Goal: Task Accomplishment & Management: Complete application form

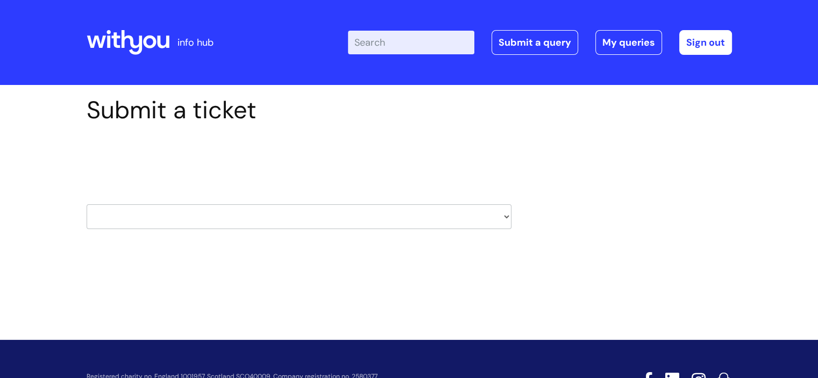
click at [506, 217] on select "HR / People IT and Support Clinical Drug Alerts Finance Accounts Data Support T…" at bounding box center [299, 216] width 425 height 25
select select "it_and_support"
click at [87, 204] on select "HR / People IT and Support Clinical Drug Alerts Finance Accounts Data Support T…" at bounding box center [299, 216] width 425 height 25
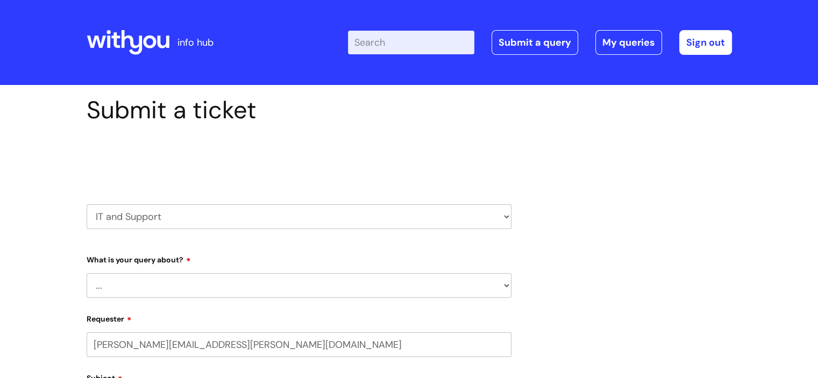
select select "80004286566"
click at [506, 284] on select "... Mobile Phone Reset & MFA Accounts, Starters and Leavers IT Hardware issue I…" at bounding box center [299, 285] width 425 height 25
select select "Something Else"
click at [87, 273] on select "... Mobile Phone Reset & MFA Accounts, Starters and Leavers IT Hardware issue I…" at bounding box center [299, 285] width 425 height 25
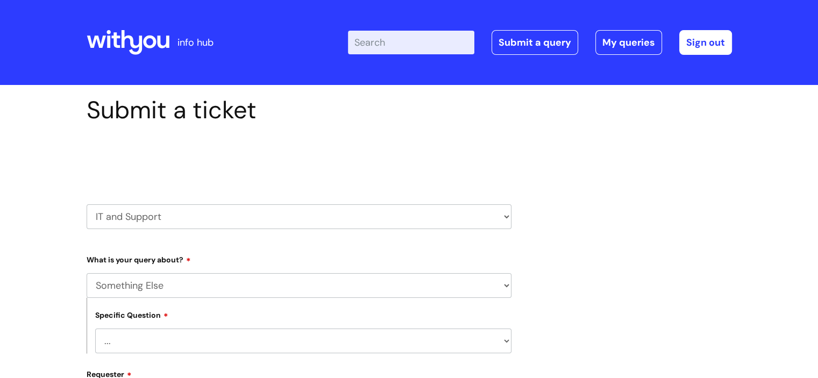
click at [504, 344] on select "... My problem is not listed" at bounding box center [303, 341] width 416 height 25
select select "My problem is not listed"
click at [95, 329] on select "... My problem is not listed" at bounding box center [303, 341] width 416 height 25
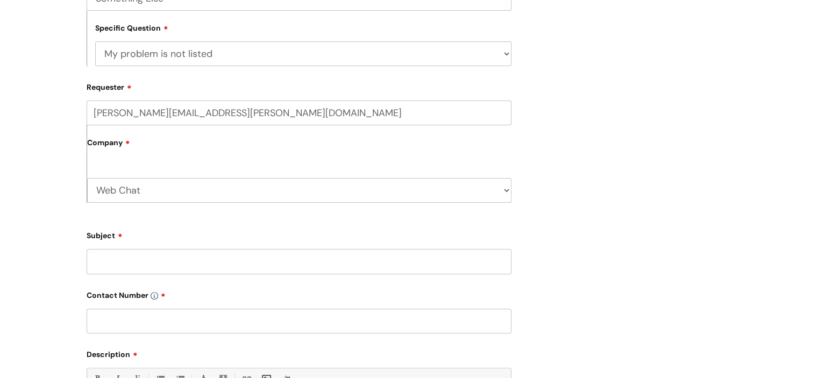
scroll to position [306, 0]
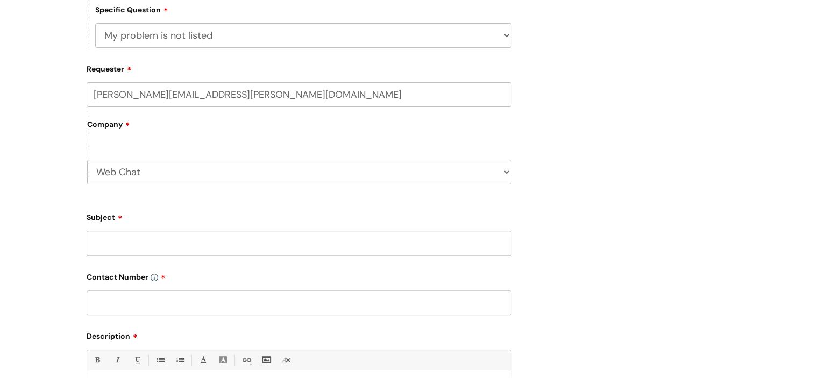
click at [505, 171] on select "Web Chat WithYou Current Staff" at bounding box center [299, 172] width 424 height 25
select select "80004418241"
click at [87, 160] on select "Web Chat WithYou Current Staff" at bounding box center [299, 172] width 424 height 25
click at [309, 238] on input "Subject" at bounding box center [299, 243] width 425 height 25
type input "New laptop request"
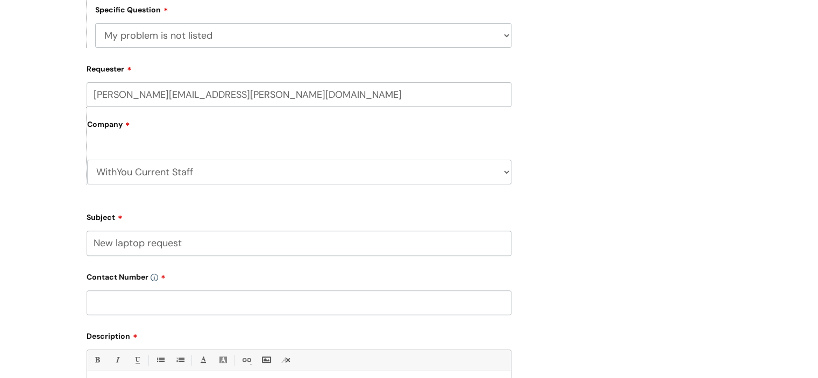
click at [282, 293] on input "text" at bounding box center [299, 302] width 425 height 25
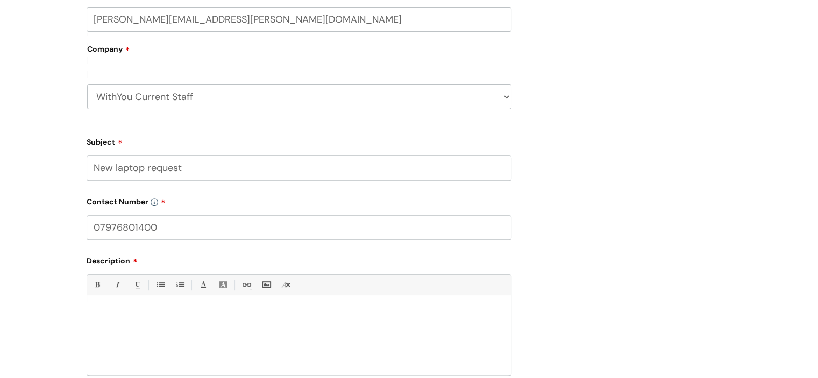
scroll to position [441, 0]
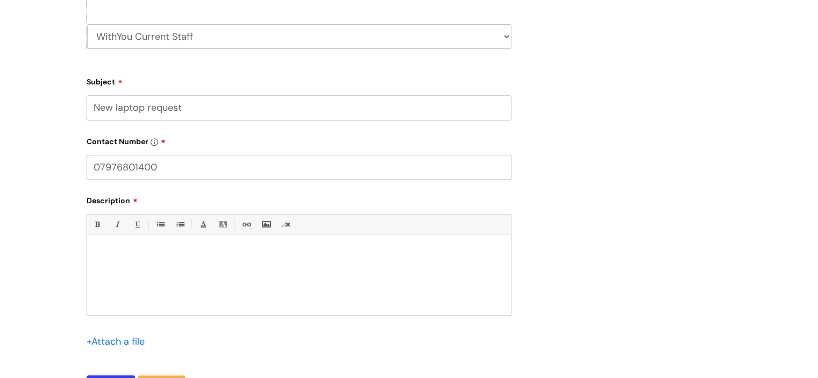
type input "07976801400"
click at [213, 268] on div at bounding box center [299, 278] width 424 height 74
paste div
click at [93, 258] on div "i could have a like for like one, as I don't want a chrome book?" at bounding box center [299, 278] width 424 height 74
click at [102, 255] on span "Hi could have a like for like one, as I don't want a chrome book?" at bounding box center [193, 254] width 197 height 8
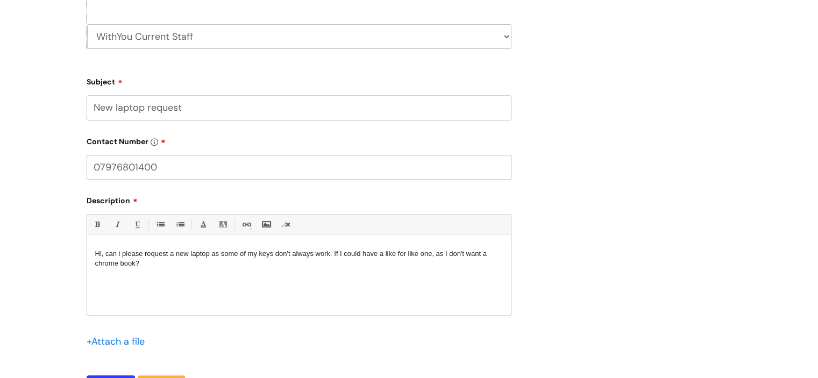
click at [134, 265] on span "Hi, can i please request a new laptop as some of my keys don't always work. If …" at bounding box center [291, 259] width 392 height 18
click at [199, 264] on p "Hi, can i please request a new laptop as some of my keys don't always work. If …" at bounding box center [299, 258] width 408 height 19
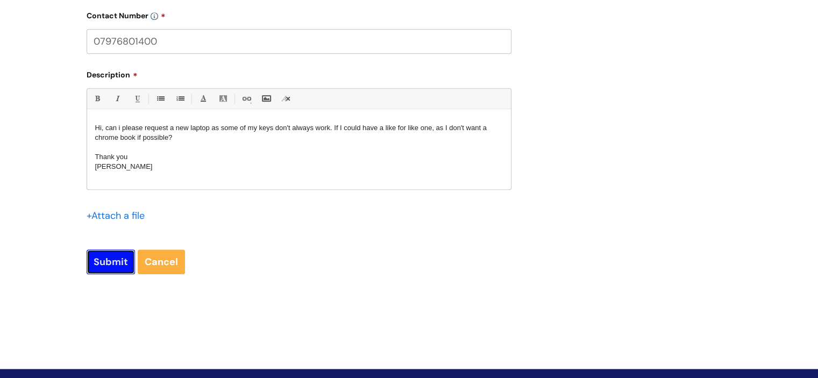
click at [105, 258] on input "Submit" at bounding box center [111, 262] width 48 height 25
type input "Please Wait..."
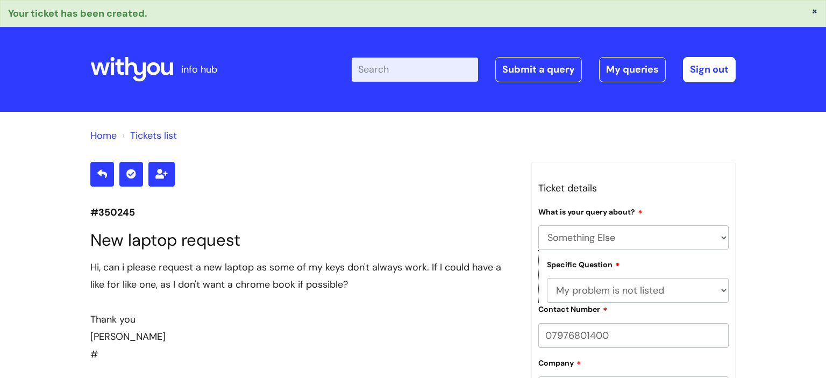
select select "Something Else"
select select "My problem is not listed"
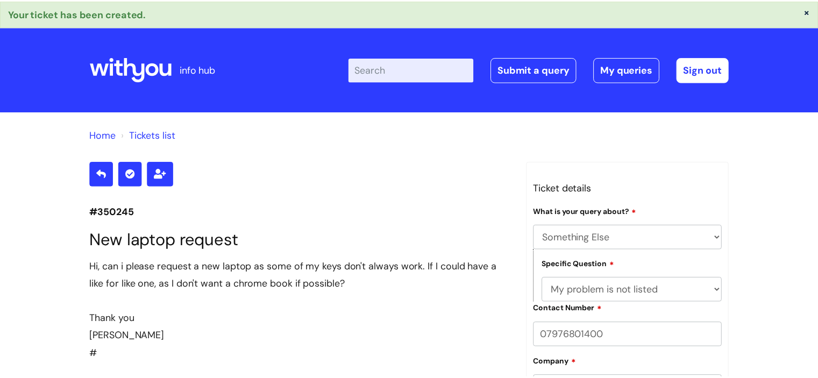
scroll to position [230, 0]
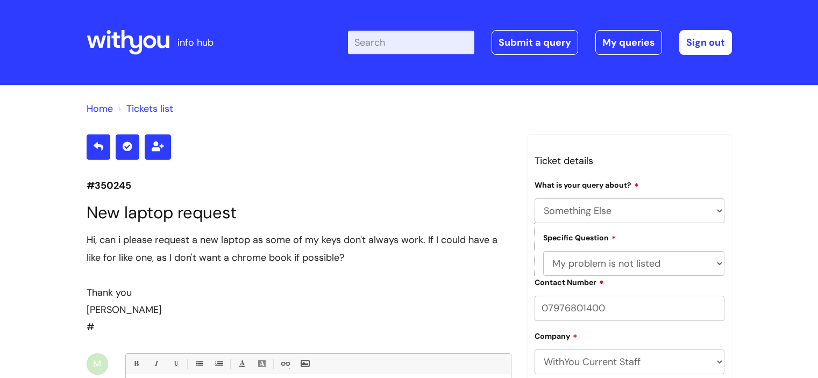
select select "Something Else"
select select "My problem is not listed"
